Goal: Task Accomplishment & Management: Use online tool/utility

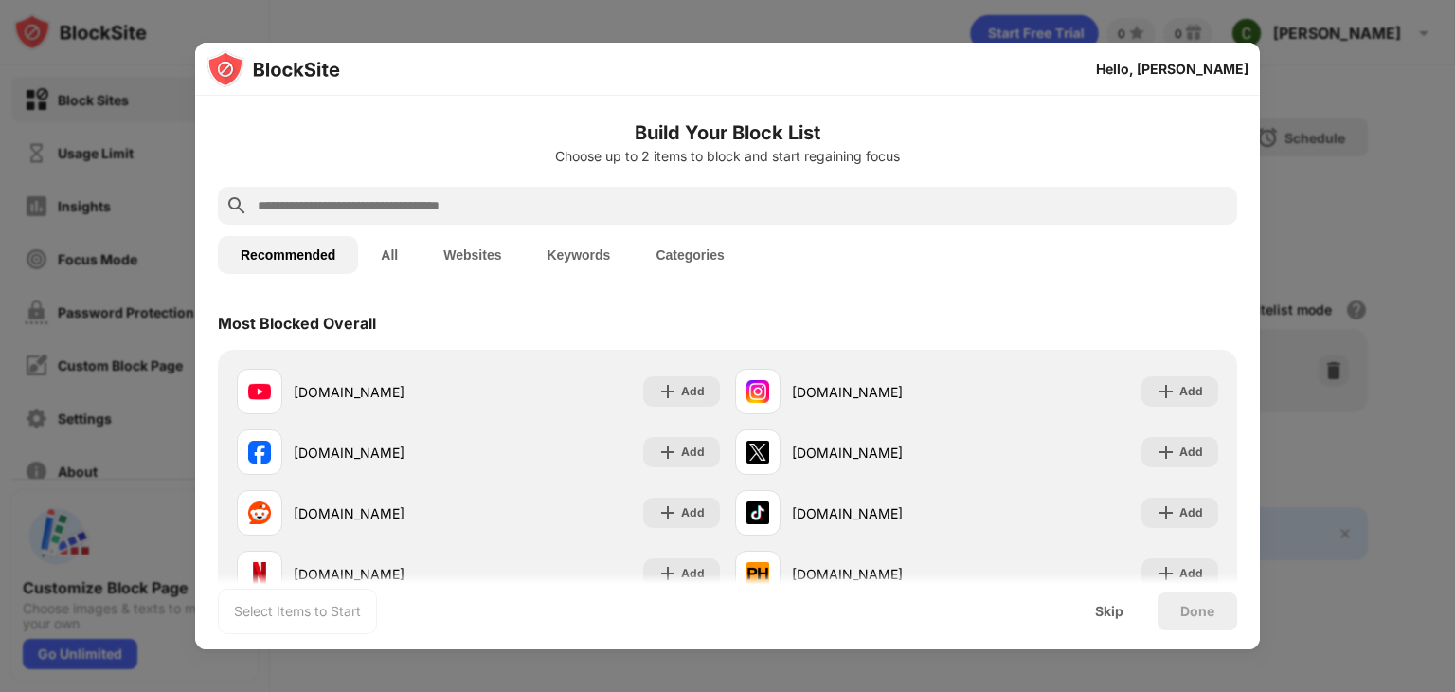
click at [394, 202] on input "text" at bounding box center [743, 205] width 974 height 23
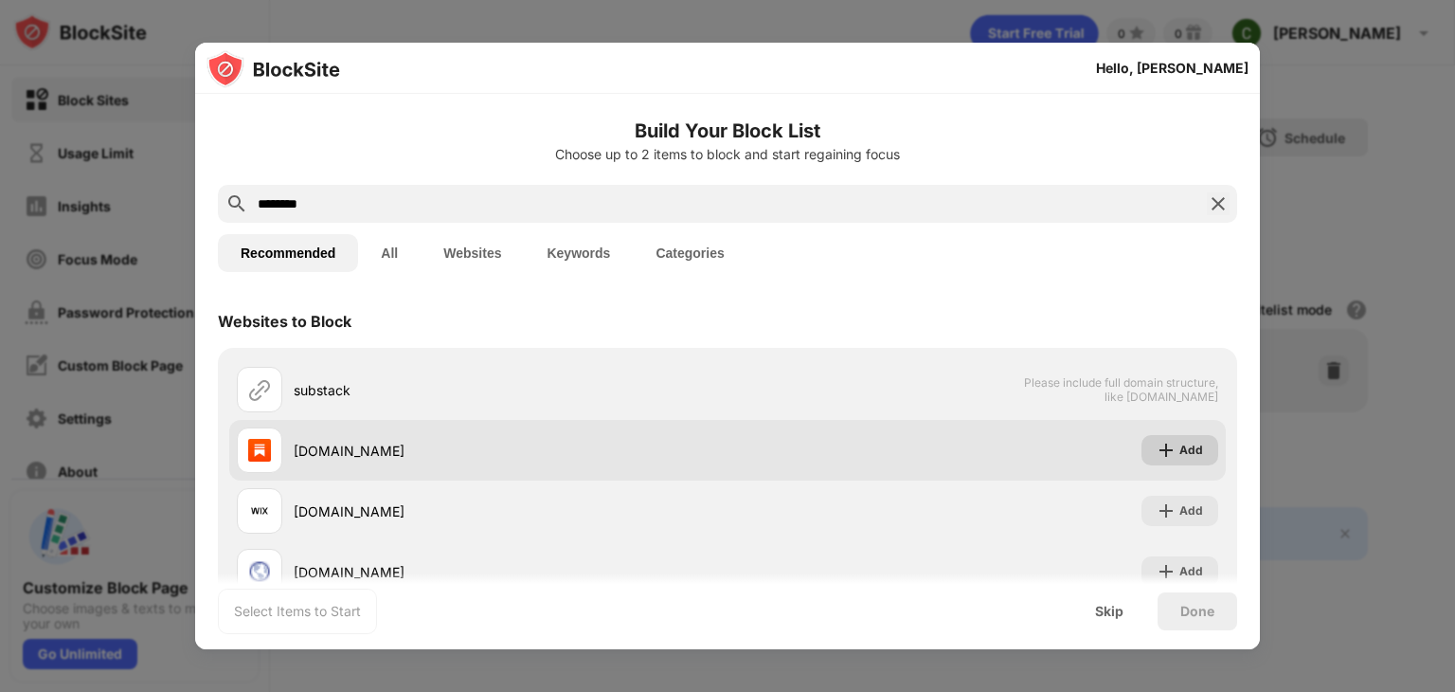
type input "********"
click at [1180, 447] on div "Add" at bounding box center [1192, 450] width 24 height 19
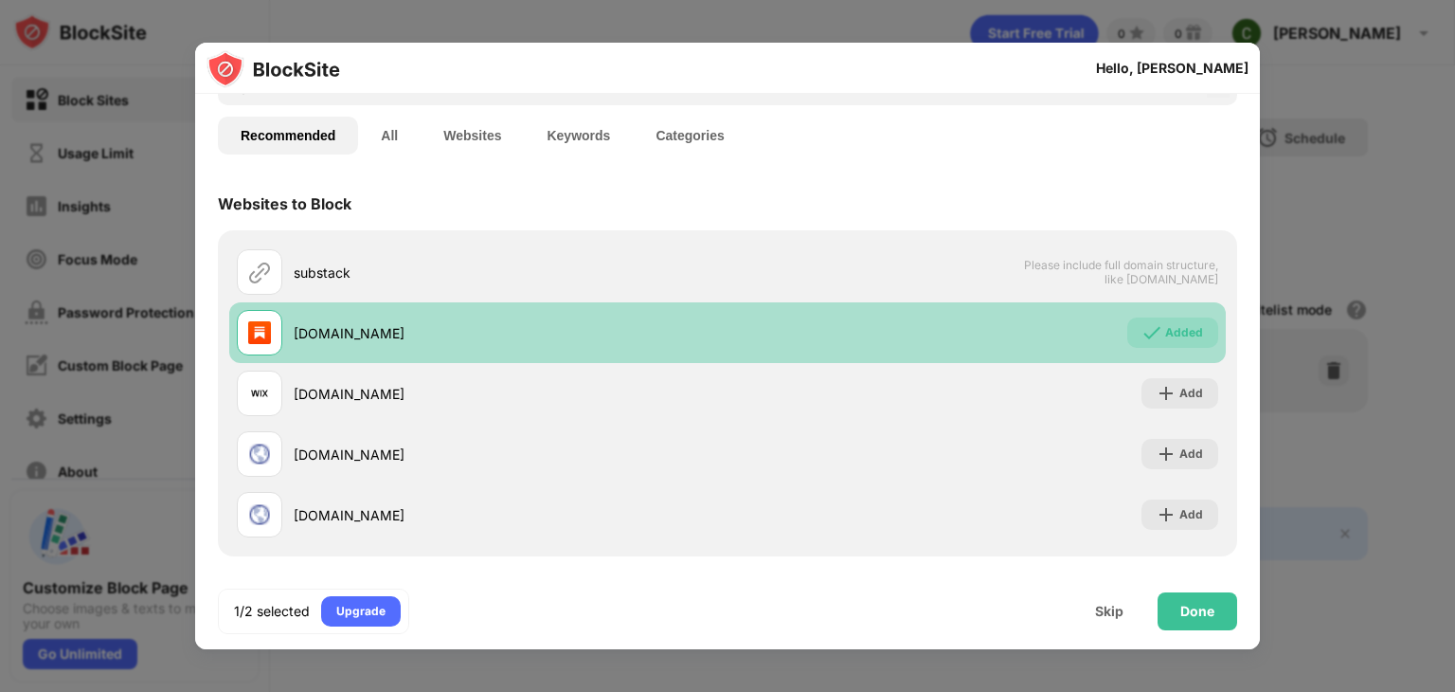
scroll to position [121, 0]
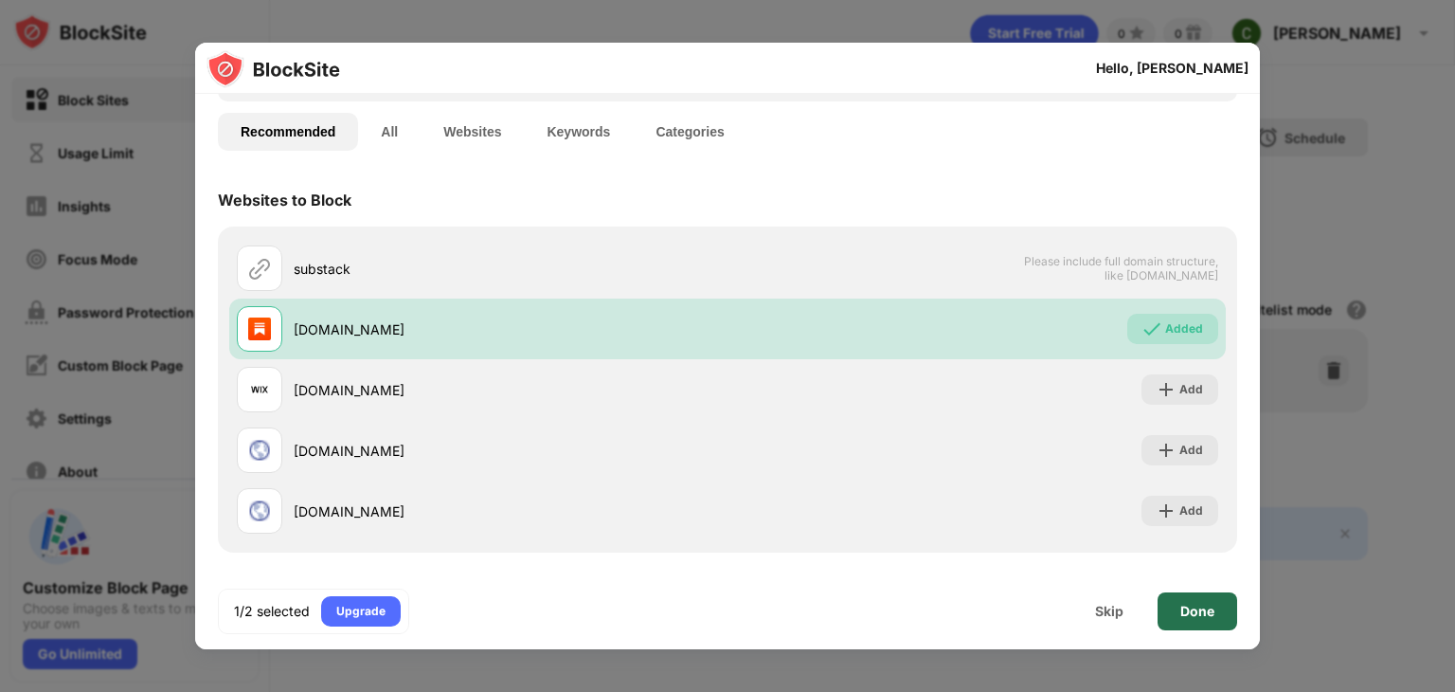
click at [1196, 618] on div "Done" at bounding box center [1198, 611] width 34 height 15
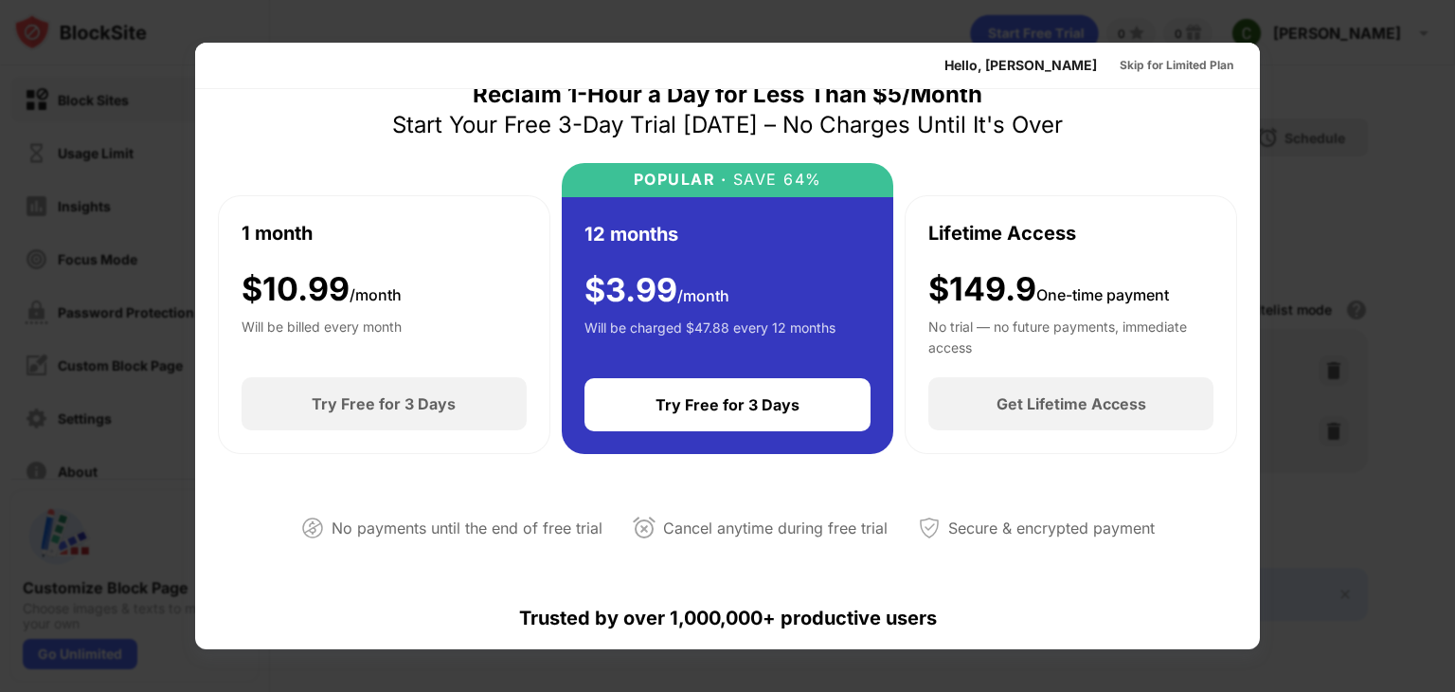
scroll to position [0, 0]
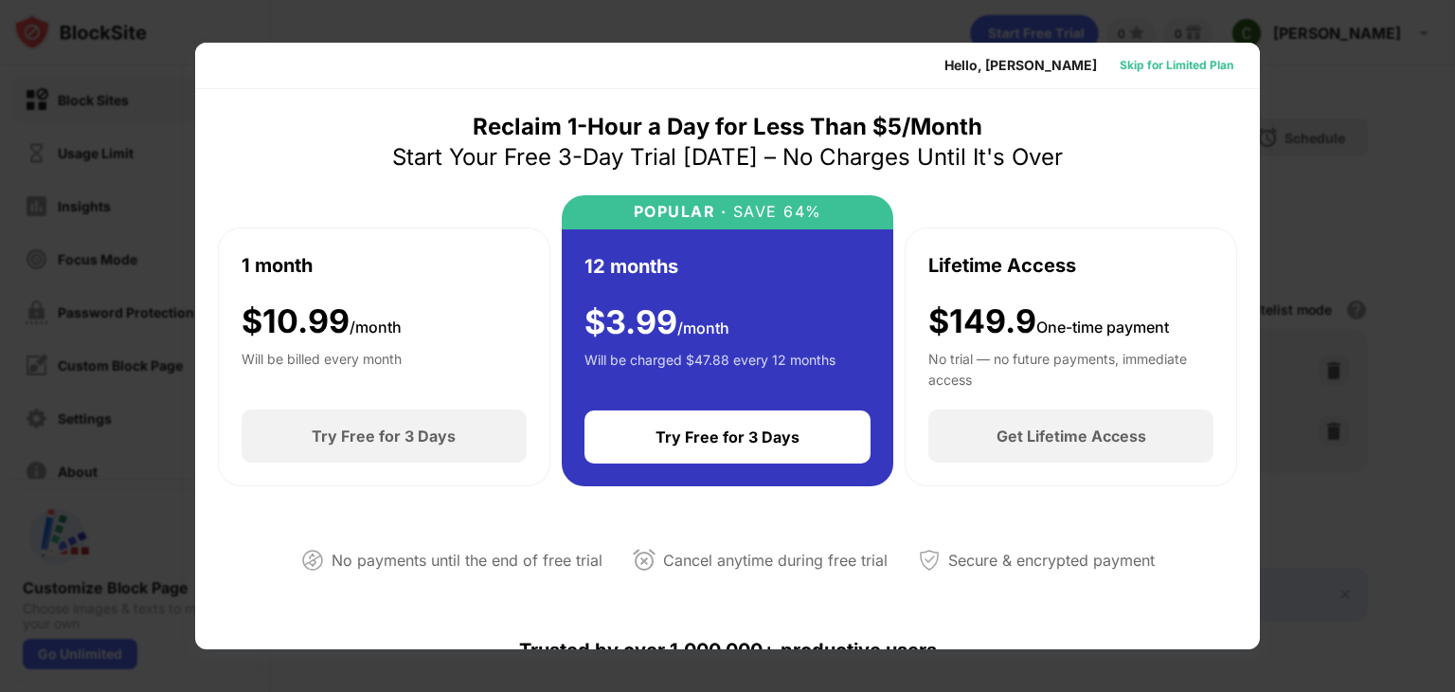
click at [1180, 65] on div "Skip for Limited Plan" at bounding box center [1177, 65] width 114 height 19
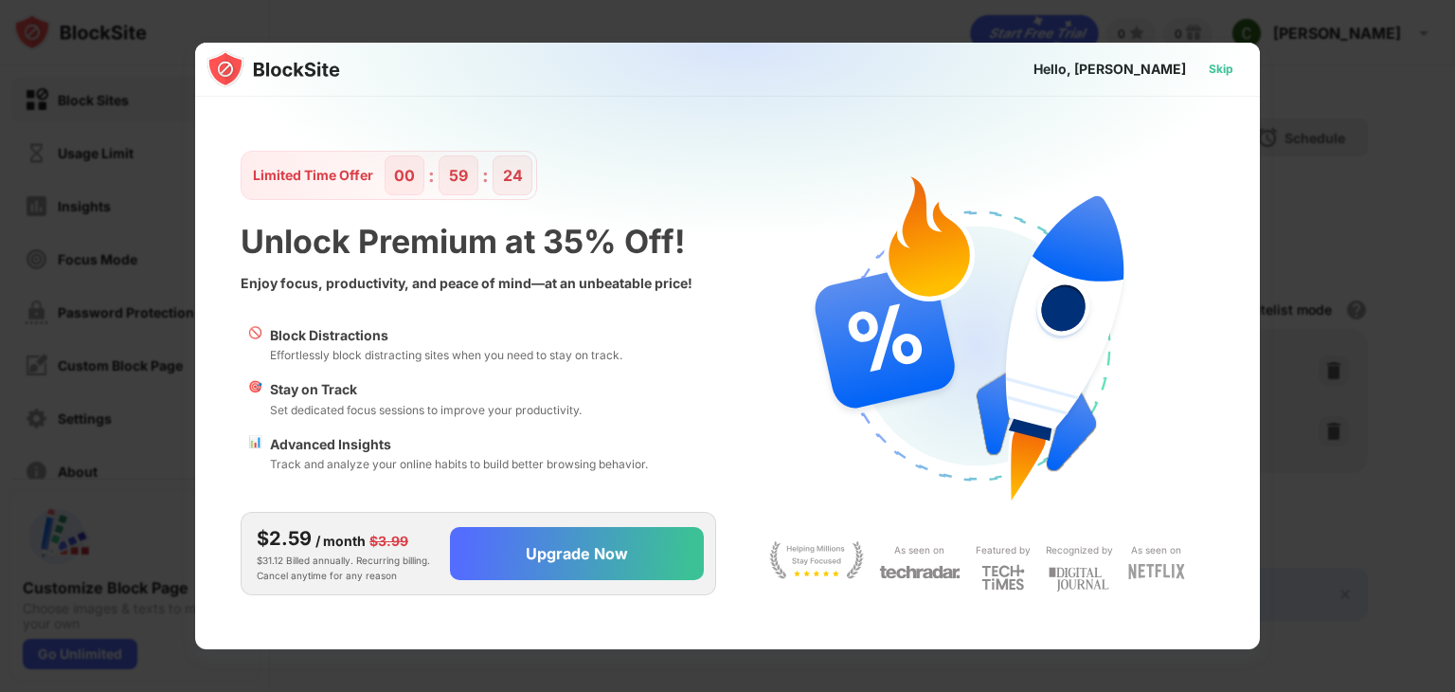
click at [1243, 62] on div "Skip" at bounding box center [1221, 69] width 55 height 30
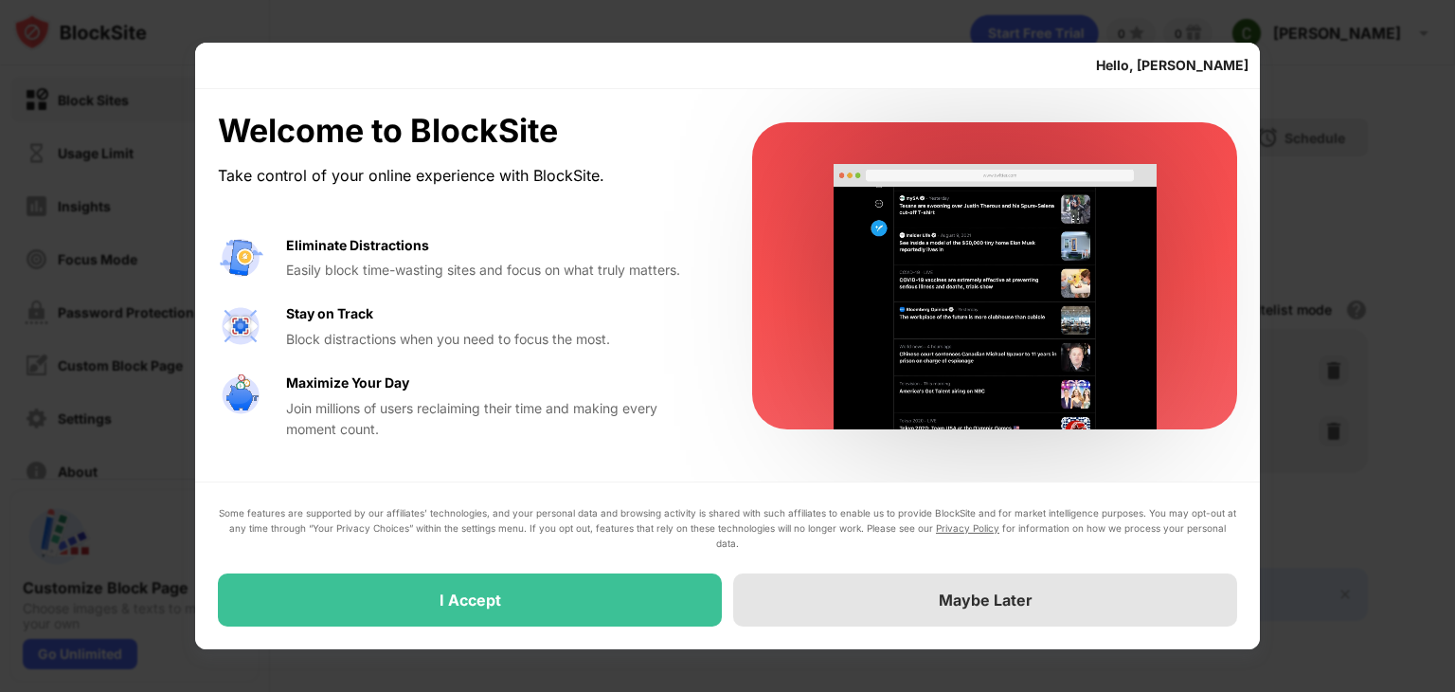
click at [1063, 596] on div "Maybe Later" at bounding box center [985, 599] width 504 height 53
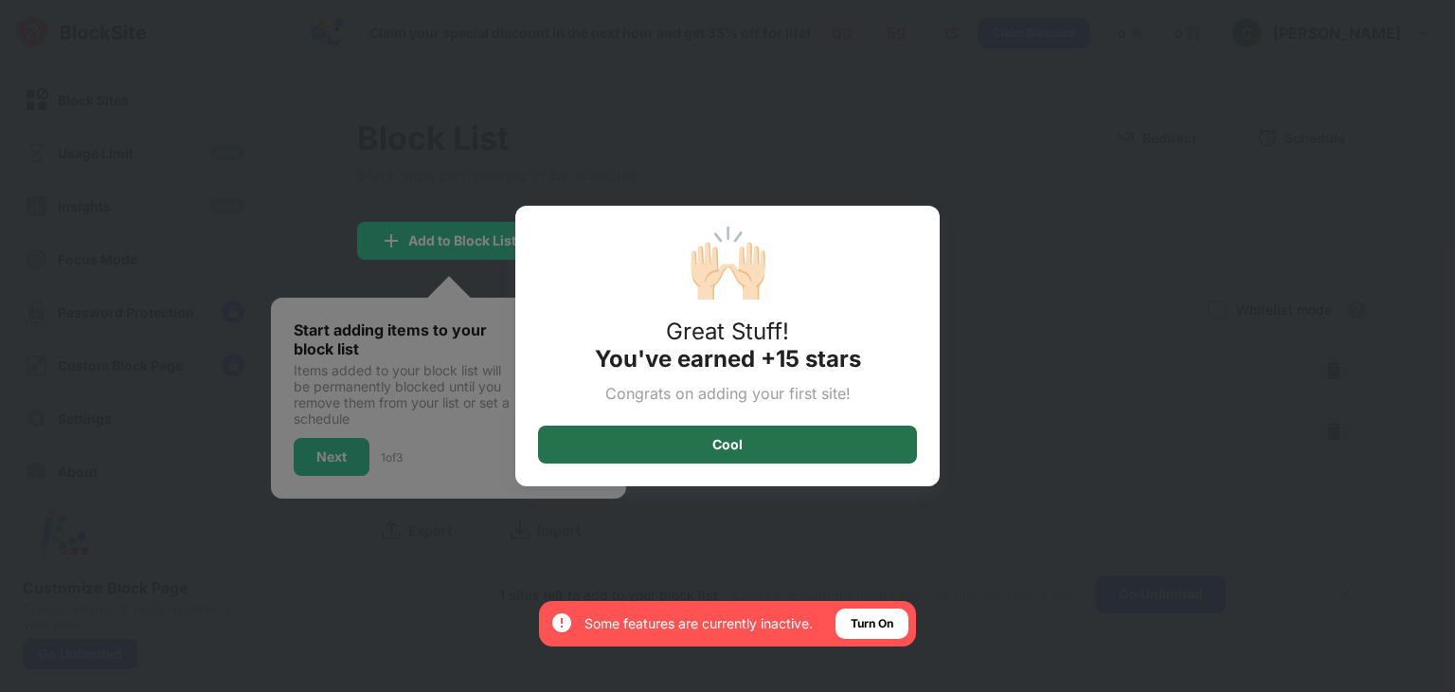
click at [776, 439] on div "Cool" at bounding box center [727, 444] width 379 height 38
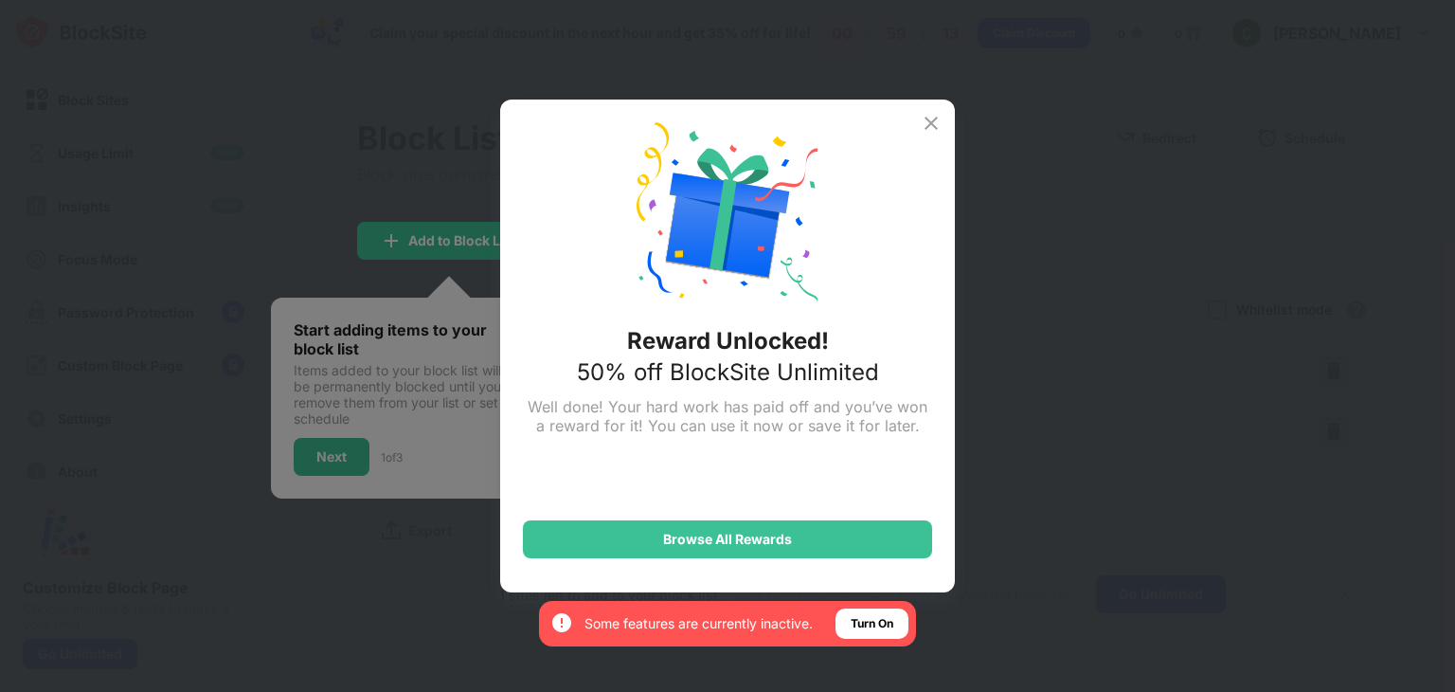
click at [942, 118] on img at bounding box center [931, 123] width 23 height 23
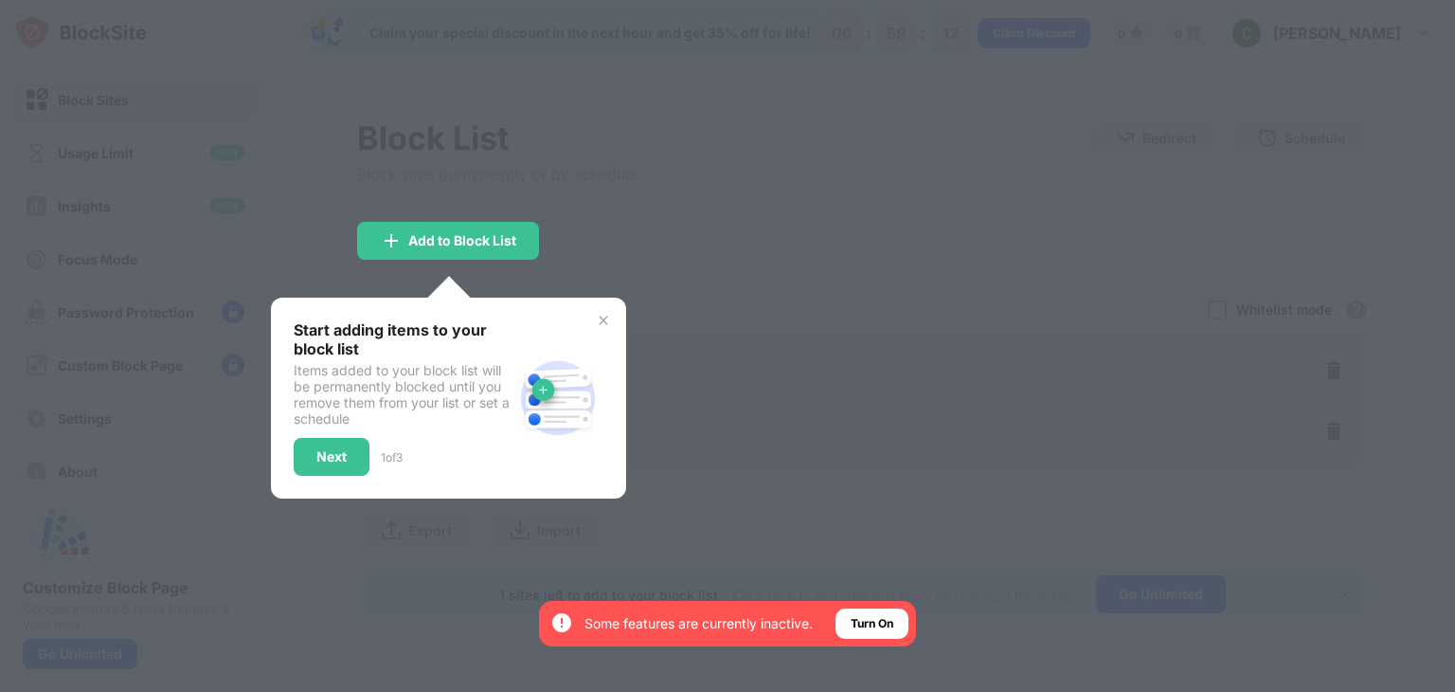
click at [694, 135] on div at bounding box center [727, 346] width 1455 height 692
click at [605, 317] on img at bounding box center [603, 320] width 15 height 15
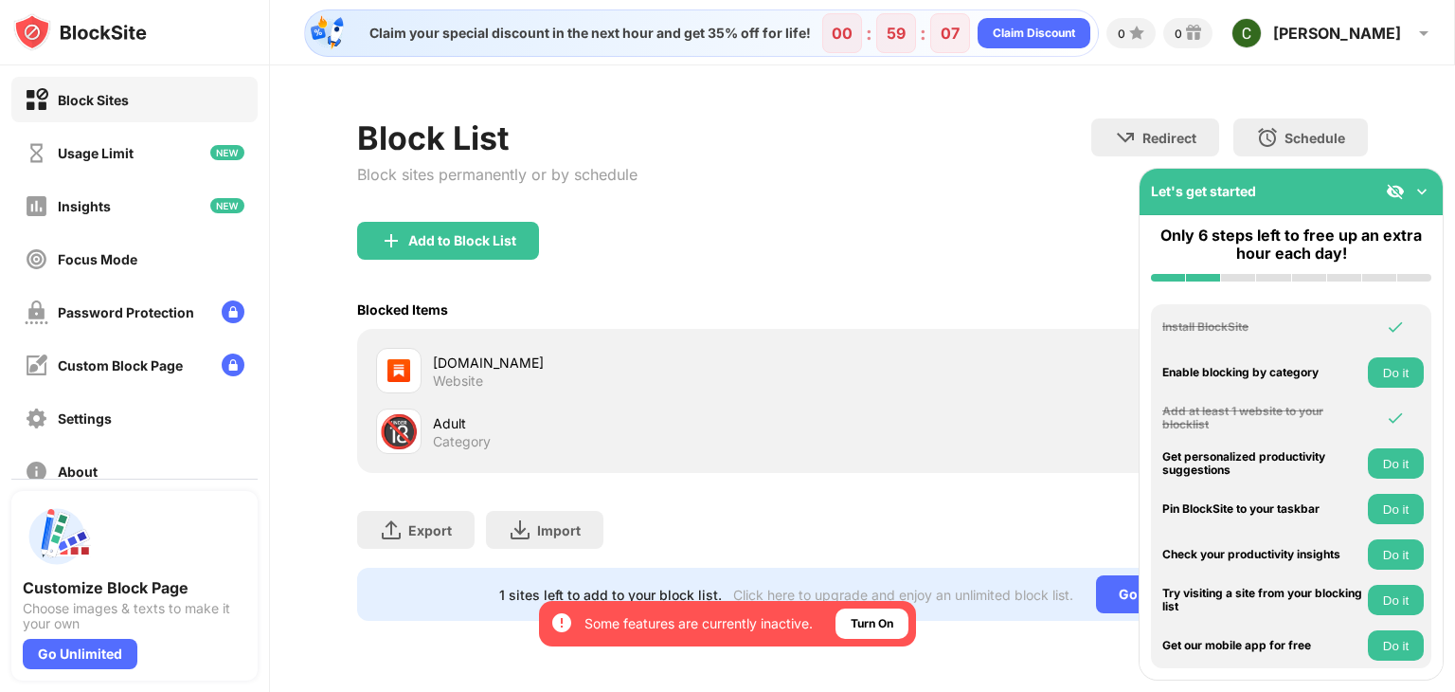
click at [1429, 190] on img at bounding box center [1422, 191] width 19 height 19
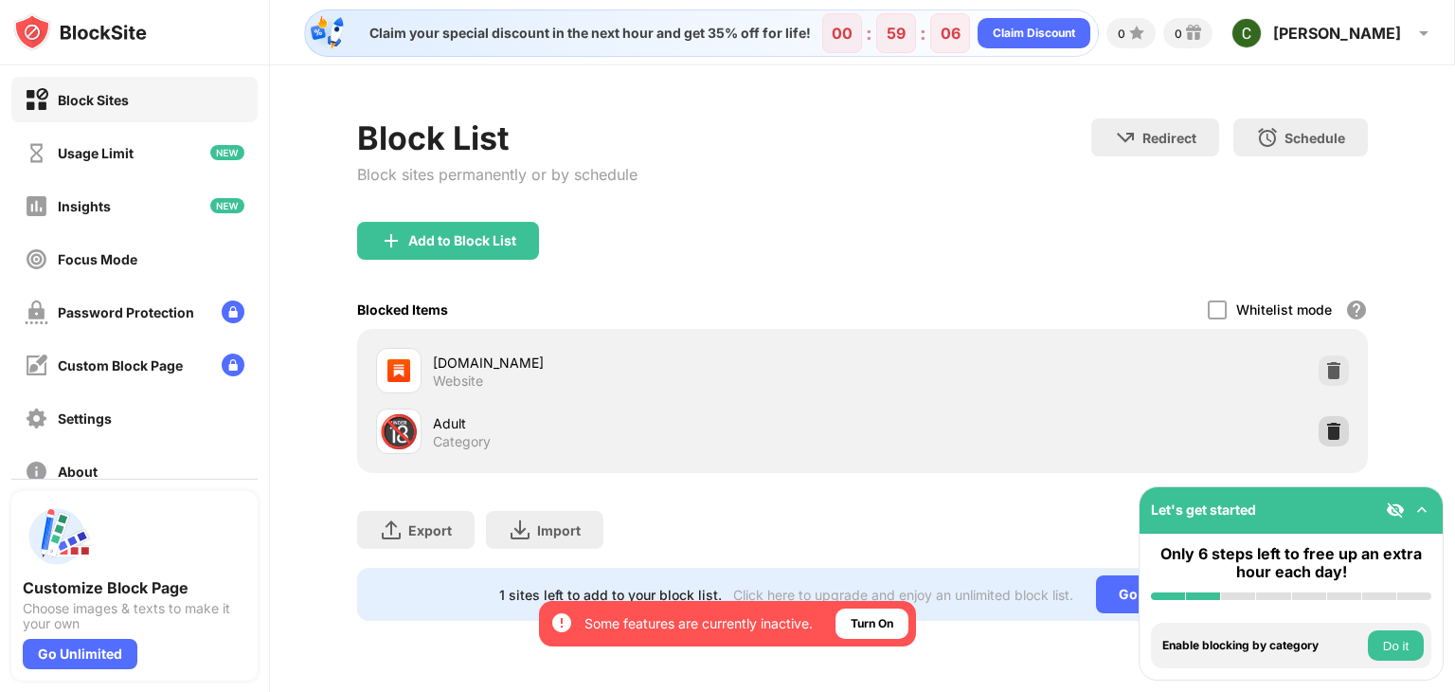
click at [1330, 422] on img at bounding box center [1334, 431] width 19 height 19
